Goal: Navigation & Orientation: Find specific page/section

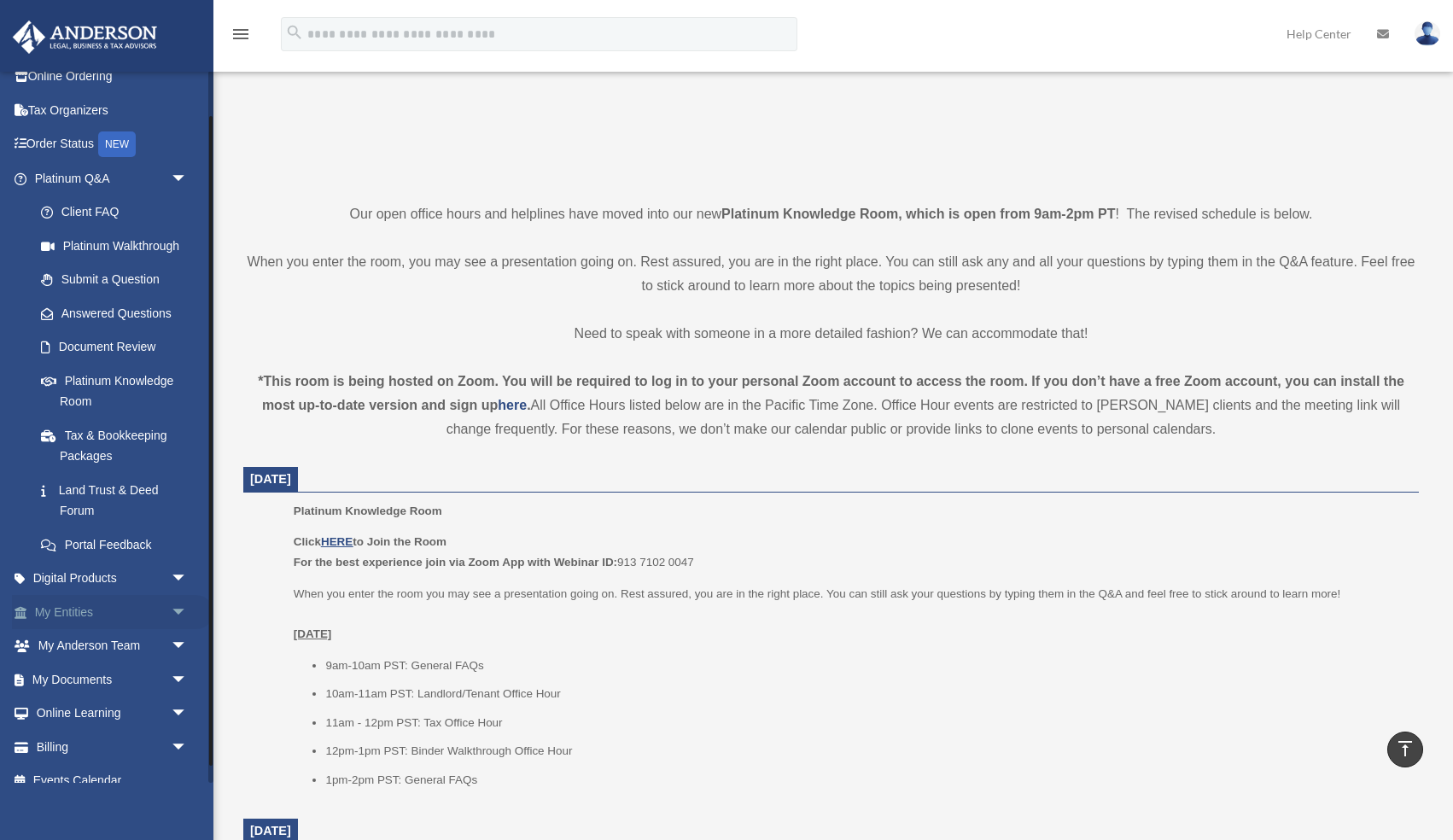
scroll to position [68, 0]
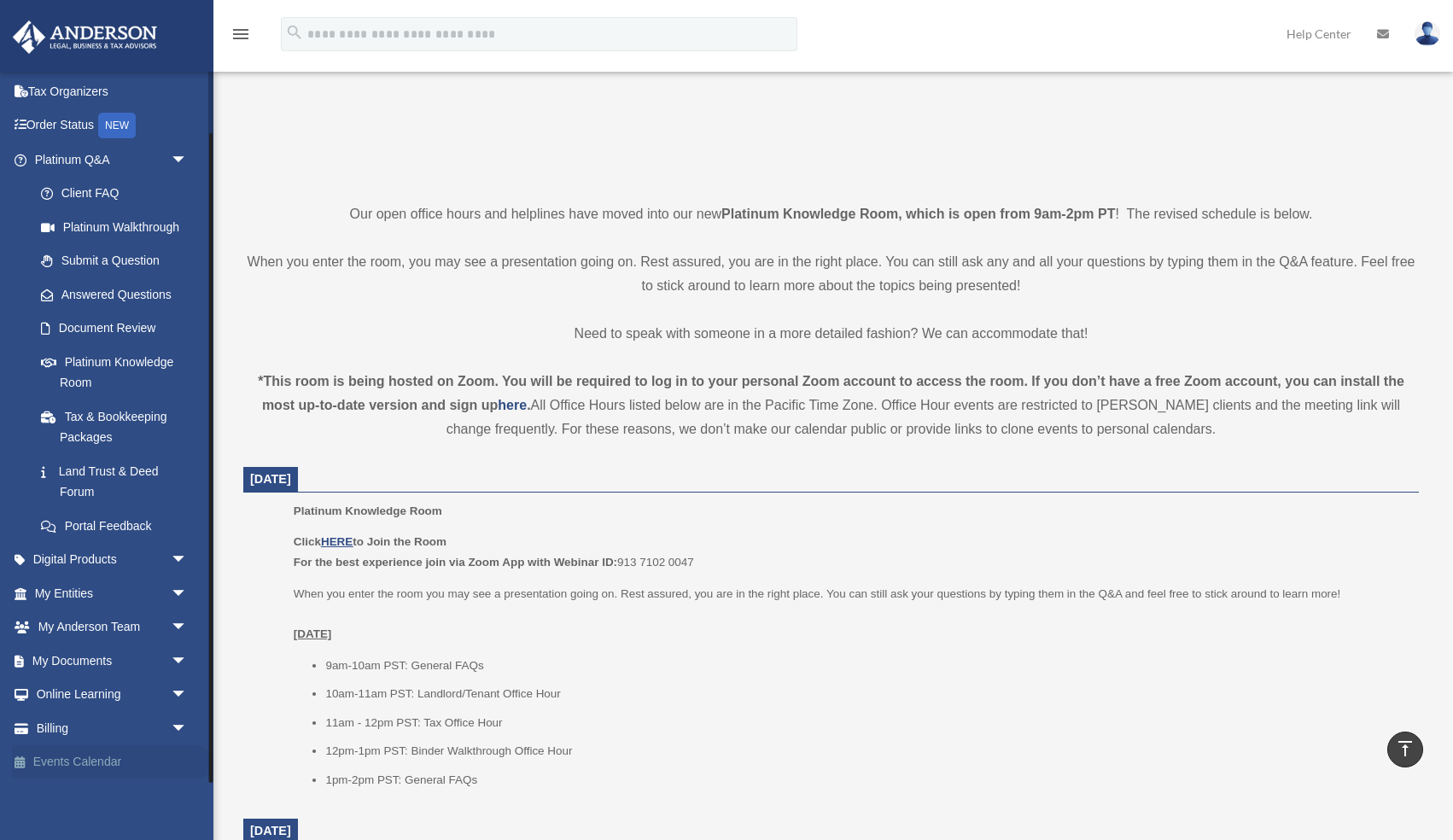
click at [71, 765] on link "Events Calendar" at bounding box center [112, 762] width 201 height 34
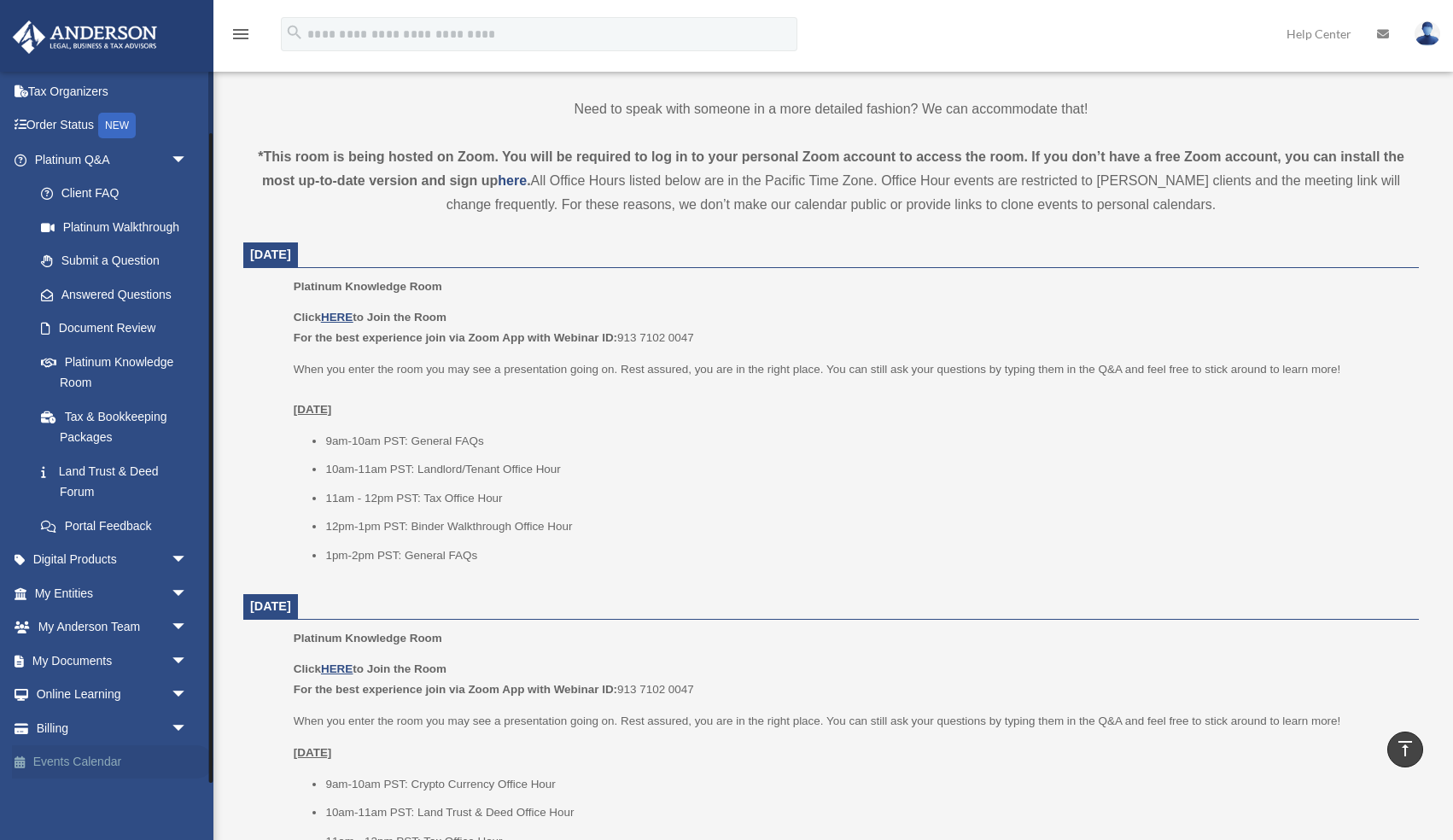
scroll to position [556, 0]
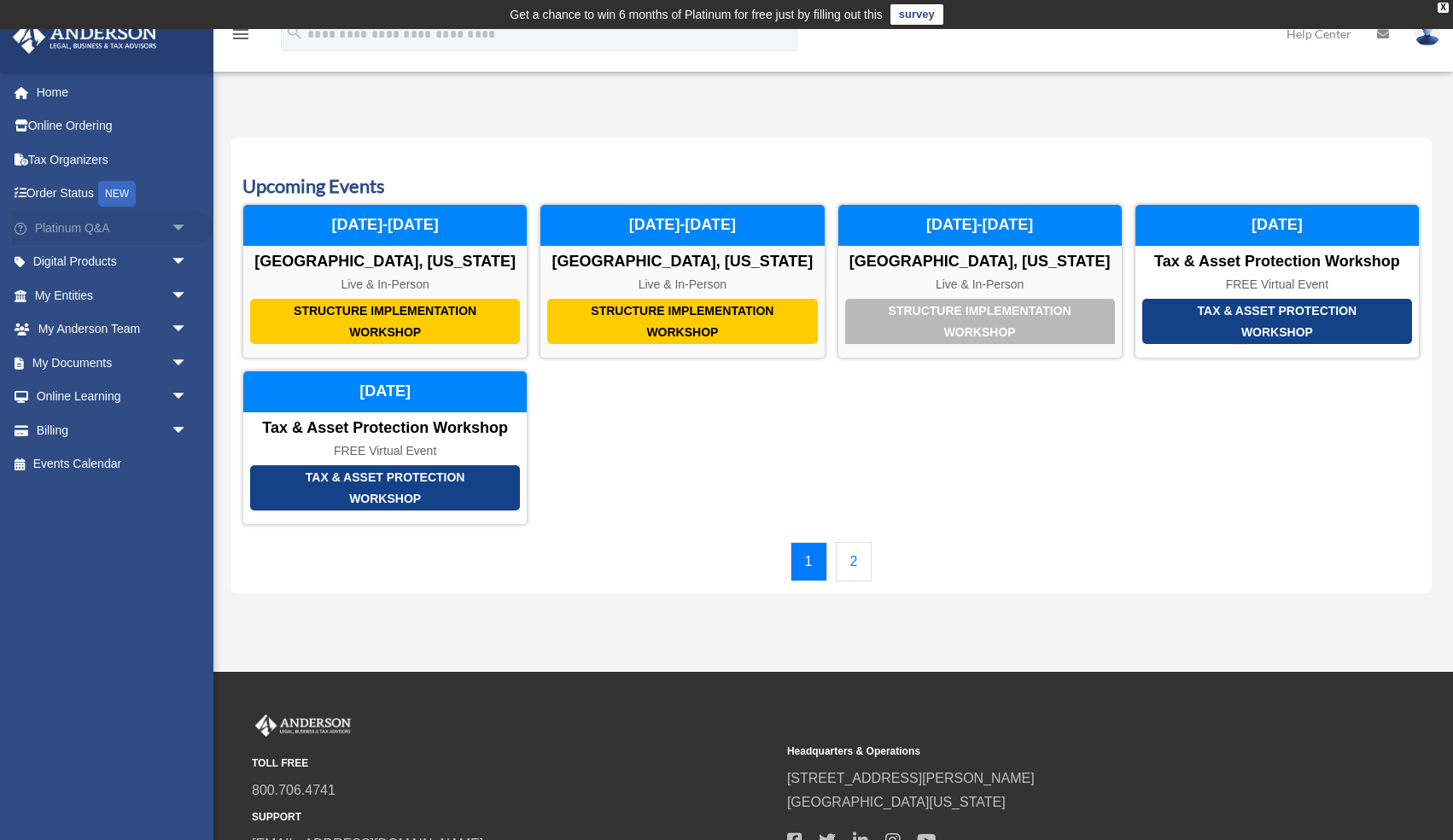
click at [178, 226] on span "arrow_drop_down" at bounding box center [188, 228] width 34 height 35
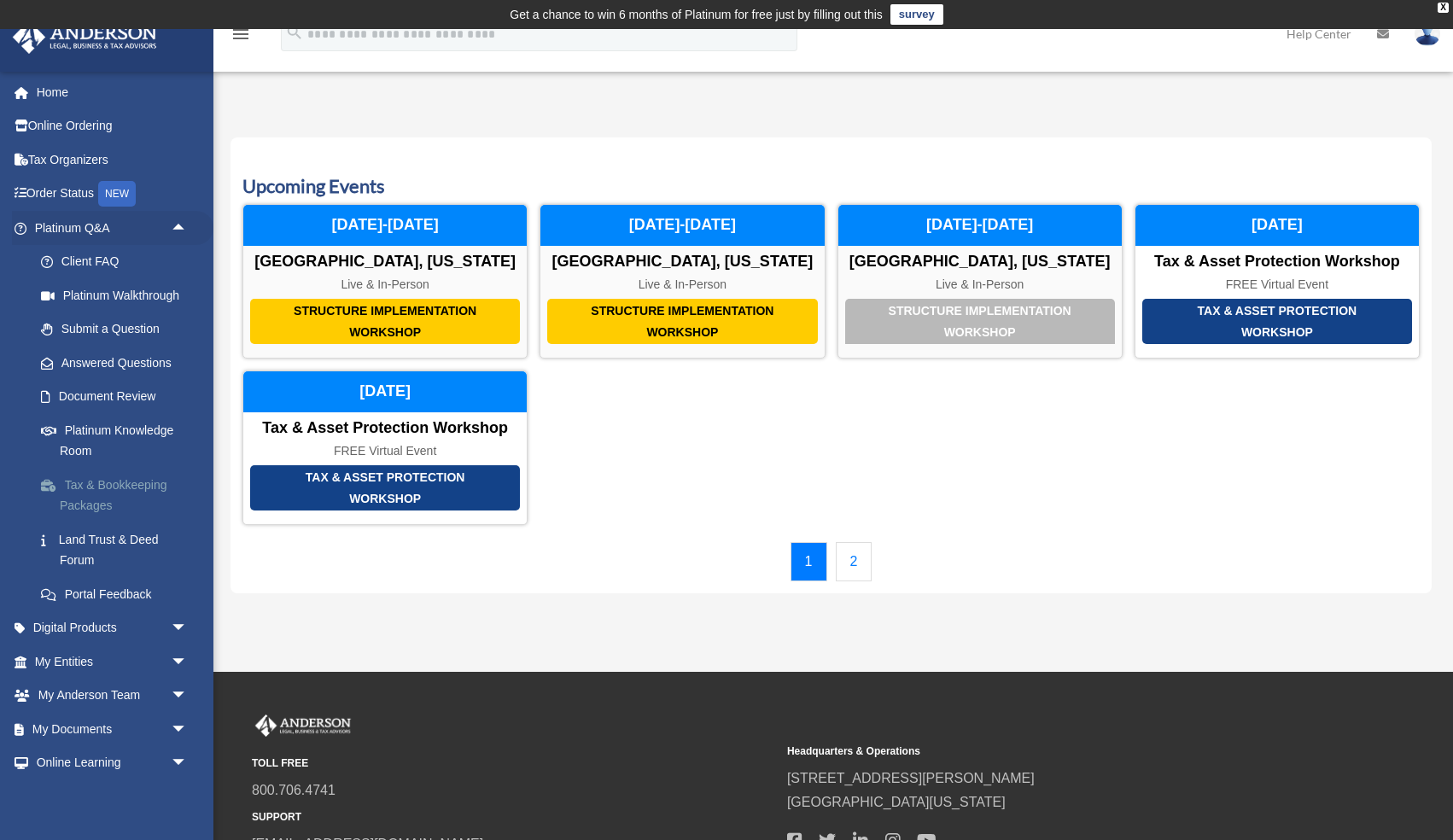
click at [109, 498] on link "Tax & Bookkeeping Packages" at bounding box center [119, 495] width 190 height 55
